Goal: Navigation & Orientation: Find specific page/section

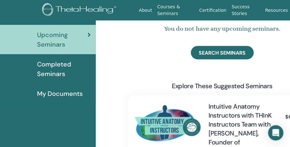
scroll to position [66, 0]
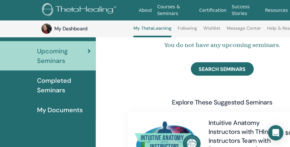
click at [52, 86] on span "Completed Seminars" at bounding box center [64, 85] width 54 height 19
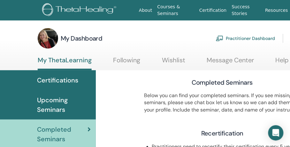
click at [59, 102] on span "Upcoming Seminars" at bounding box center [64, 104] width 54 height 19
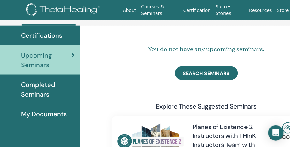
scroll to position [27, 16]
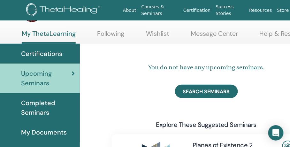
click at [45, 105] on span "Completed Seminars" at bounding box center [48, 107] width 54 height 19
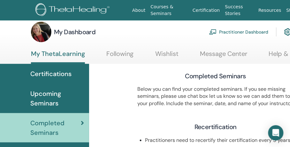
scroll to position [0, 7]
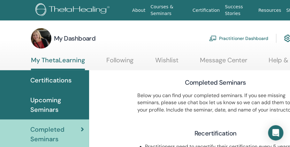
click at [46, 41] on img at bounding box center [41, 38] width 20 height 20
click at [164, 13] on link "Courses & Seminars" at bounding box center [169, 10] width 42 height 19
